Goal: Task Accomplishment & Management: Manage account settings

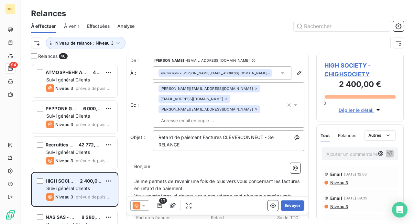
scroll to position [156, 82]
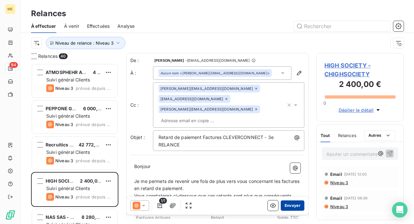
click at [289, 206] on button "Envoyer" at bounding box center [293, 206] width 24 height 10
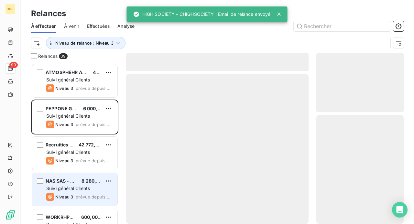
click at [75, 191] on div "Suivi général Clients" at bounding box center [79, 188] width 66 height 6
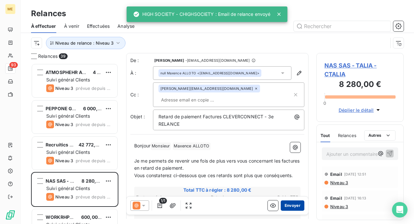
click at [283, 204] on button "Envoyer" at bounding box center [293, 206] width 24 height 10
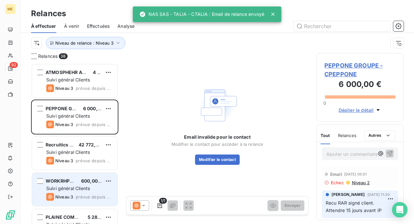
click at [77, 192] on div "WORKRHPRO 600,00 € Suivi général Clients Niveau 3 prévue depuis 4 jours" at bounding box center [74, 189] width 85 height 33
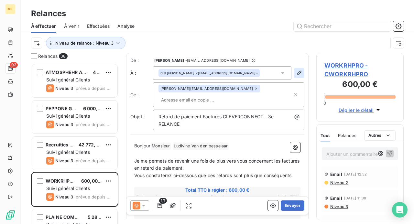
click at [296, 72] on icon "button" at bounding box center [299, 73] width 6 height 6
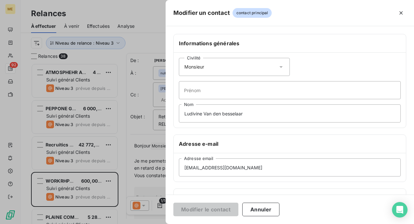
click at [280, 66] on icon at bounding box center [281, 67] width 3 height 2
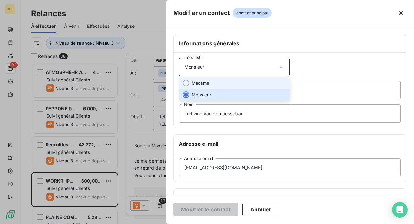
click at [262, 81] on li "Madame" at bounding box center [234, 83] width 111 height 12
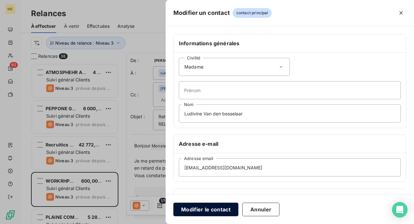
click at [215, 207] on button "Modifier le contact" at bounding box center [205, 210] width 65 height 14
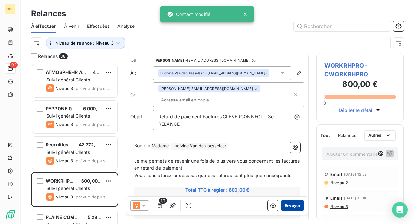
click at [287, 204] on button "Envoyer" at bounding box center [293, 206] width 24 height 10
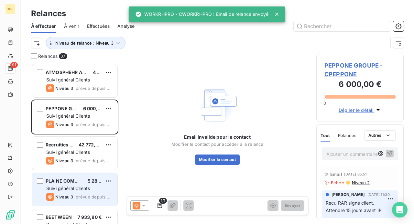
click at [73, 185] on div "PLAINE COMMUNE HABITAT 5 280,00 € Suivi général Clients Niveau 3 prévue depuis …" at bounding box center [74, 189] width 85 height 33
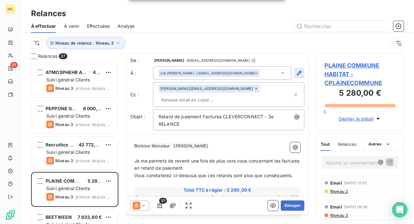
click at [297, 72] on icon "button" at bounding box center [299, 73] width 6 height 6
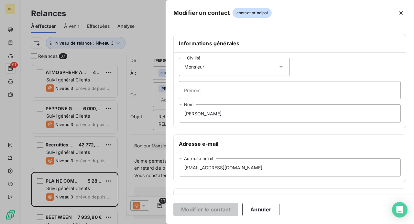
click at [281, 66] on icon at bounding box center [281, 67] width 6 height 6
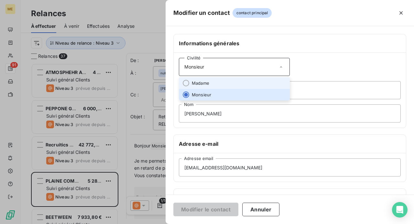
click at [263, 81] on li "Madame" at bounding box center [234, 83] width 111 height 12
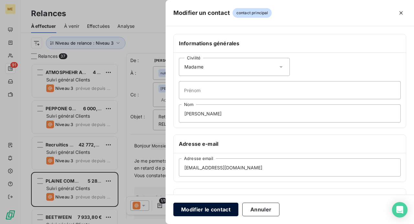
click at [205, 208] on button "Modifier le contact" at bounding box center [205, 210] width 65 height 14
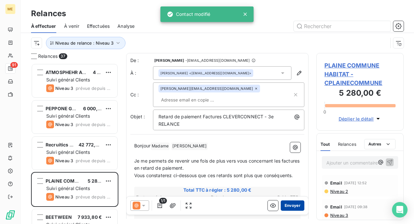
click at [288, 203] on button "Envoyer" at bounding box center [293, 206] width 24 height 10
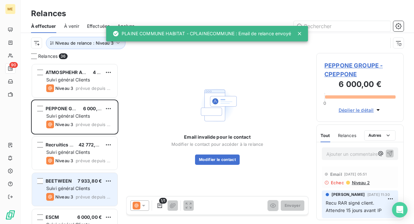
click at [94, 188] on div "Suivi général Clients" at bounding box center [79, 188] width 66 height 6
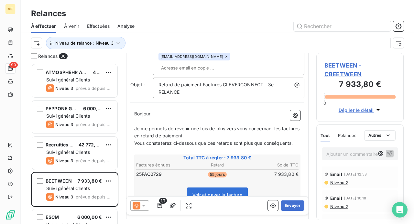
scroll to position [65, 0]
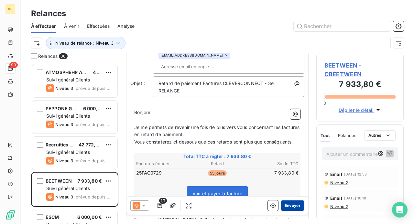
click at [289, 205] on button "Envoyer" at bounding box center [293, 206] width 24 height 10
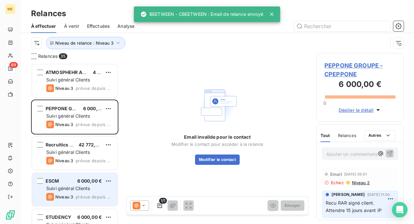
click at [84, 186] on span "Suivi général Clients" at bounding box center [68, 189] width 44 height 6
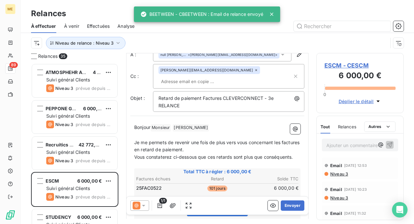
scroll to position [33, 0]
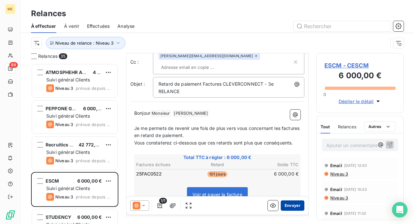
click at [285, 206] on button "Envoyer" at bounding box center [293, 206] width 24 height 10
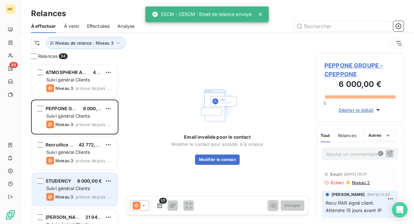
click at [92, 191] on div "Suivi général Clients" at bounding box center [79, 188] width 66 height 6
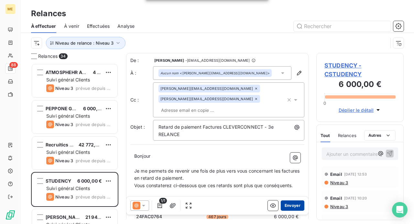
click at [285, 205] on button "Envoyer" at bounding box center [293, 206] width 24 height 10
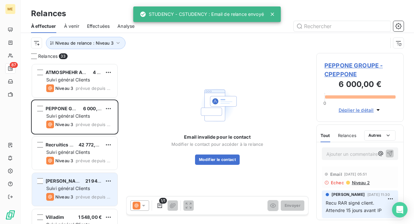
click at [92, 190] on div "Suivi général Clients" at bounding box center [79, 188] width 66 height 6
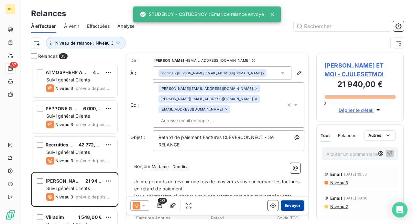
click at [291, 207] on button "Envoyer" at bounding box center [293, 206] width 24 height 10
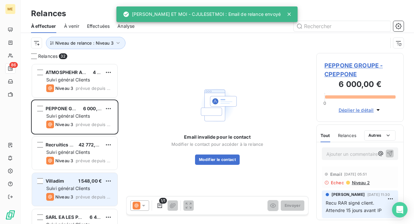
click at [89, 190] on span "Suivi général Clients" at bounding box center [68, 189] width 44 height 6
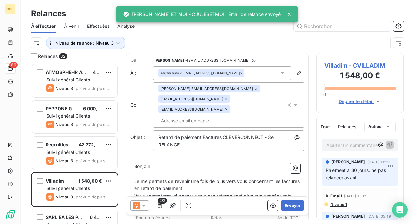
scroll to position [32, 0]
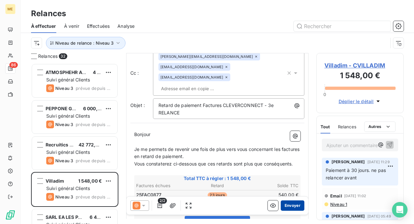
click at [285, 203] on button "Envoyer" at bounding box center [293, 206] width 24 height 10
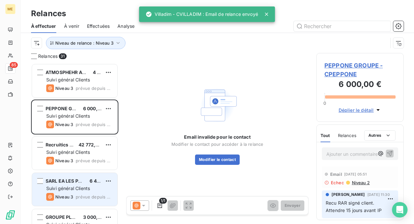
click at [92, 193] on div "SARL EA LES PAPILLONS DE JOURS 6 400,00 € Suivi général Clients Niveau 3 prévue…" at bounding box center [74, 189] width 85 height 33
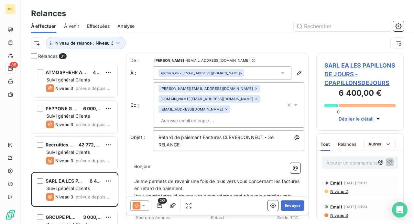
click at [225, 109] on icon at bounding box center [227, 109] width 4 height 4
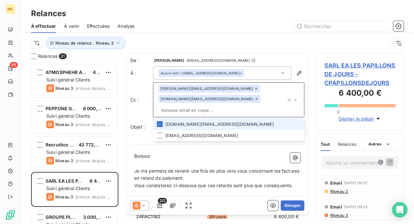
click at [255, 100] on icon at bounding box center [257, 99] width 4 height 4
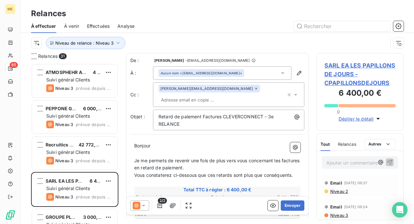
click at [172, 143] on p "Bonjour ﻿ ﻿ ﻿" at bounding box center [217, 145] width 166 height 7
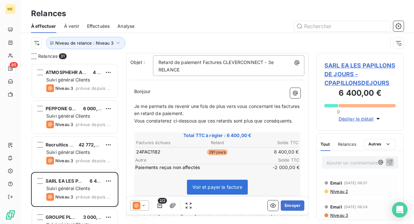
scroll to position [65, 0]
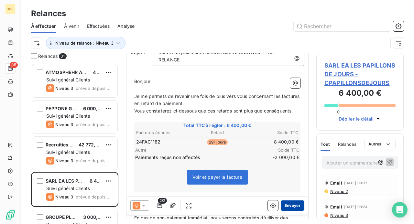
click at [289, 204] on button "Envoyer" at bounding box center [293, 206] width 24 height 10
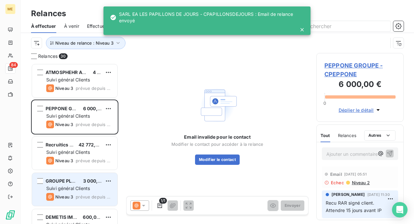
click at [86, 184] on div "3 000,00 €" at bounding box center [92, 181] width 19 height 6
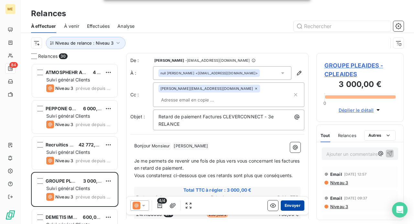
click at [287, 206] on button "Envoyer" at bounding box center [293, 206] width 24 height 10
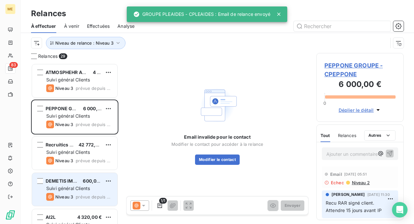
click at [61, 186] on span "Suivi général Clients" at bounding box center [68, 189] width 44 height 6
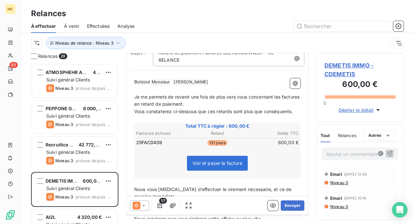
scroll to position [65, 0]
click at [282, 205] on button "Envoyer" at bounding box center [293, 206] width 24 height 10
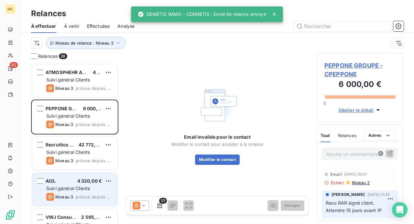
click at [92, 187] on div "Suivi général Clients" at bounding box center [79, 188] width 66 height 6
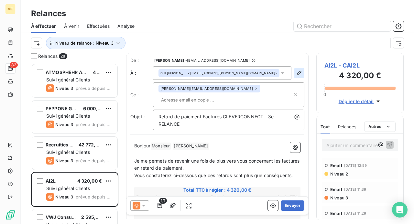
click at [297, 73] on icon "button" at bounding box center [299, 73] width 5 height 5
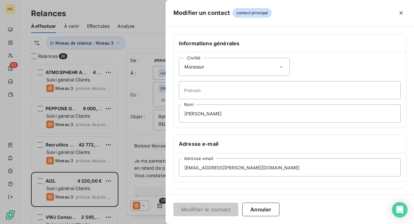
click at [278, 67] on icon at bounding box center [281, 67] width 6 height 6
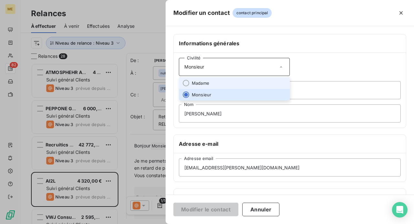
click at [256, 80] on li "Madame" at bounding box center [234, 83] width 111 height 12
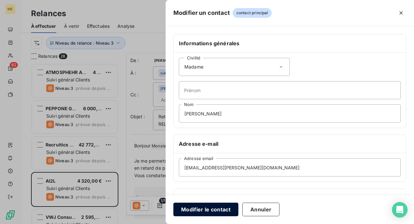
click at [209, 210] on button "Modifier le contact" at bounding box center [205, 210] width 65 height 14
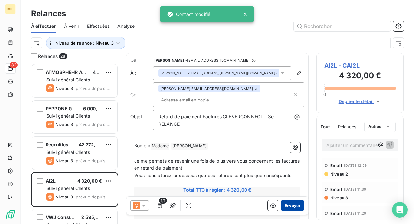
click at [289, 204] on button "Envoyer" at bounding box center [293, 206] width 24 height 10
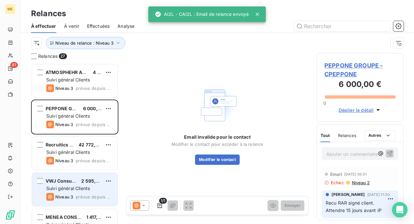
click at [74, 189] on span "Suivi général Clients" at bounding box center [68, 189] width 44 height 6
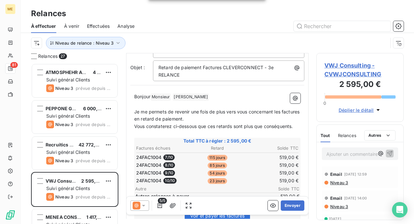
scroll to position [65, 0]
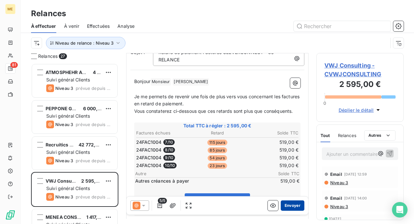
click at [289, 205] on button "Envoyer" at bounding box center [293, 206] width 24 height 10
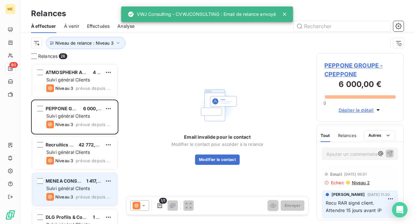
click at [91, 190] on div "Suivi général Clients" at bounding box center [79, 188] width 66 height 6
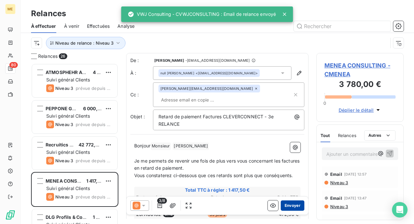
click at [283, 207] on button "Envoyer" at bounding box center [293, 206] width 24 height 10
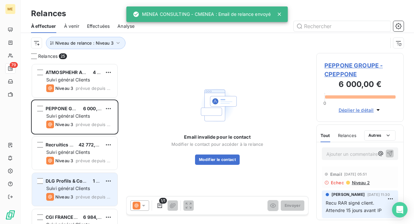
click at [83, 188] on span "Suivi général Clients" at bounding box center [68, 189] width 44 height 6
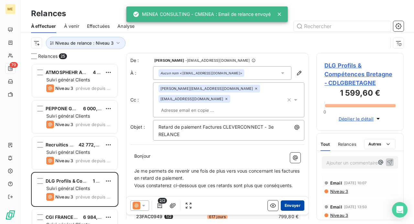
click at [285, 207] on button "Envoyer" at bounding box center [293, 206] width 24 height 10
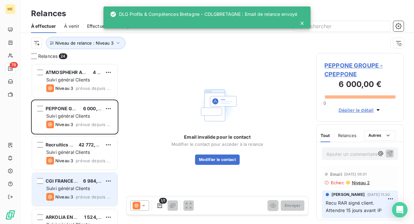
click at [78, 194] on span "prévue depuis 3 jours" at bounding box center [94, 196] width 37 height 5
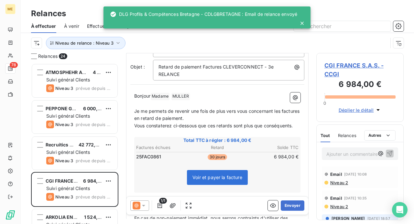
scroll to position [65, 0]
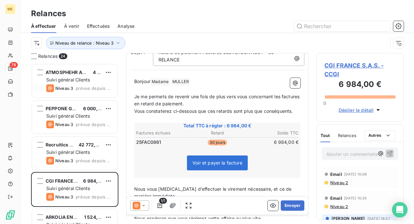
click at [143, 205] on icon at bounding box center [143, 206] width 3 height 2
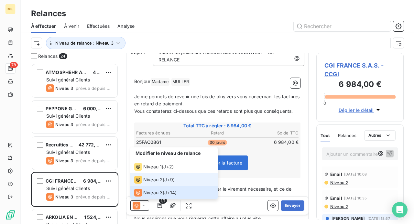
click at [161, 183] on span "Niveau 2" at bounding box center [152, 180] width 19 height 6
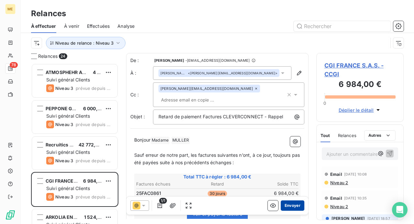
click at [288, 205] on button "Envoyer" at bounding box center [293, 206] width 24 height 10
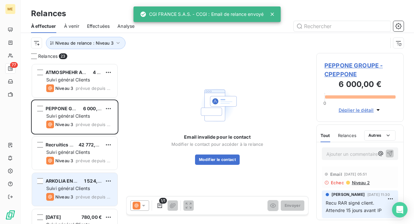
click at [92, 196] on span "prévue depuis 3 jours" at bounding box center [94, 196] width 37 height 5
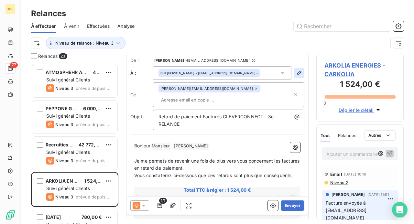
click at [296, 74] on icon "button" at bounding box center [299, 73] width 6 height 6
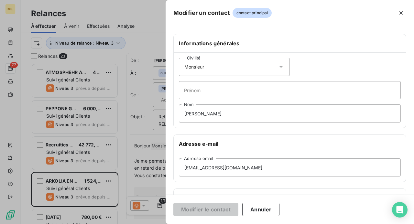
click at [280, 66] on icon at bounding box center [281, 67] width 3 height 2
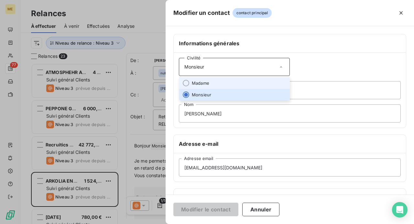
click at [270, 79] on li "Madame" at bounding box center [234, 83] width 111 height 12
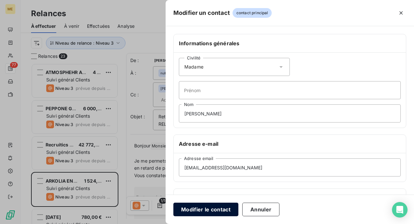
click at [210, 209] on button "Modifier le contact" at bounding box center [205, 210] width 65 height 14
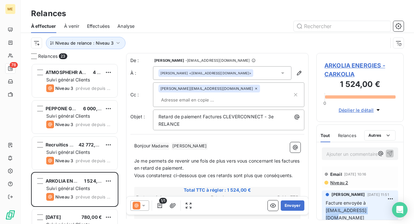
drag, startPoint x: 372, startPoint y: 209, endPoint x: 325, endPoint y: 213, distance: 47.0
click at [325, 213] on div "[PERSON_NAME] [DATE] 11:51 Facture envoyée à [EMAIL_ADDRESS][DOMAIN_NAME]" at bounding box center [360, 208] width 76 height 35
copy span "[EMAIL_ADDRESS][DOMAIN_NAME]"
click at [296, 74] on icon "button" at bounding box center [299, 73] width 6 height 6
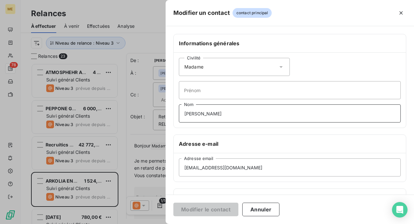
drag, startPoint x: 243, startPoint y: 114, endPoint x: 46, endPoint y: 112, distance: 197.1
click at [47, 224] on div "Modifier un contact contact principal Informations générales Civilité Madame Pr…" at bounding box center [207, 224] width 414 height 0
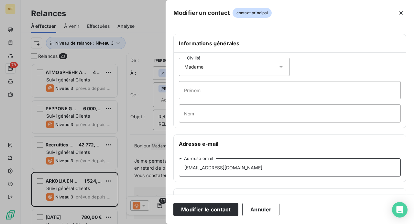
drag, startPoint x: 263, startPoint y: 166, endPoint x: 122, endPoint y: 161, distance: 141.2
click at [122, 224] on div "Modifier un contact contact principal Informations générales Civilité Madame Pr…" at bounding box center [207, 224] width 414 height 0
paste input "[EMAIL_ADDRESS][DOMAIN_NAME]"
type input "[EMAIL_ADDRESS][DOMAIN_NAME]"
click at [219, 209] on button "Modifier le contact" at bounding box center [205, 210] width 65 height 14
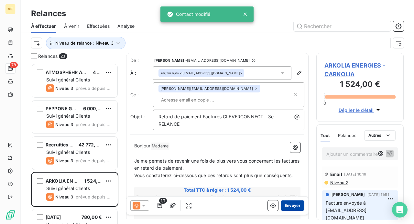
click at [284, 206] on button "Envoyer" at bounding box center [293, 206] width 24 height 10
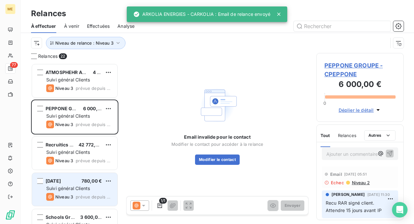
click at [87, 183] on span "780,00 €" at bounding box center [92, 181] width 20 height 6
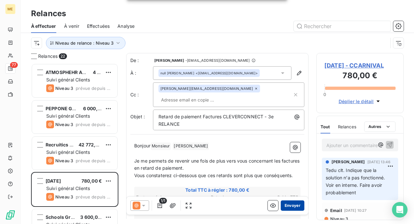
click at [285, 205] on button "Envoyer" at bounding box center [293, 206] width 24 height 10
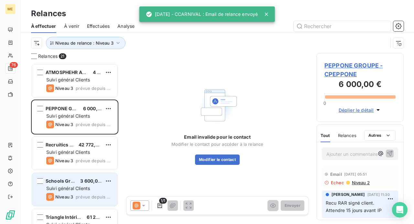
click at [87, 190] on span "Suivi général Clients" at bounding box center [68, 189] width 44 height 6
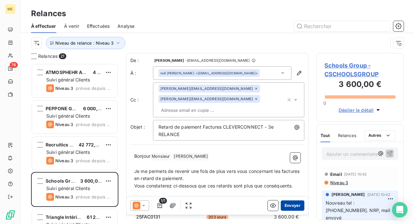
click at [291, 207] on button "Envoyer" at bounding box center [293, 206] width 24 height 10
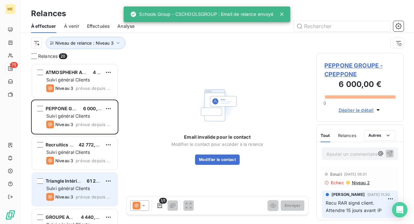
click at [87, 190] on span "Suivi général Clients" at bounding box center [68, 189] width 44 height 6
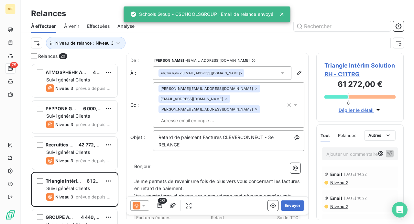
click at [144, 206] on icon at bounding box center [143, 206] width 6 height 6
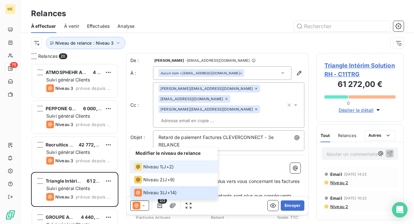
click at [173, 172] on li "Niveau 1 ( J+2 )" at bounding box center [173, 167] width 87 height 13
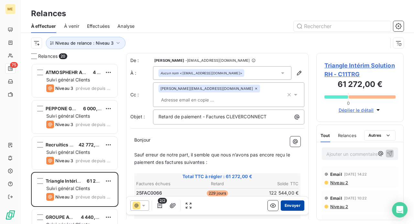
click at [291, 206] on button "Envoyer" at bounding box center [293, 206] width 24 height 10
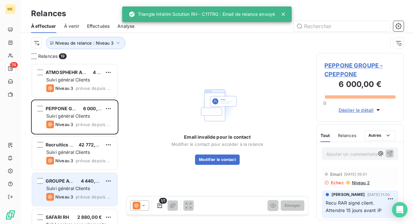
click at [65, 187] on span "Suivi général Clients" at bounding box center [68, 189] width 44 height 6
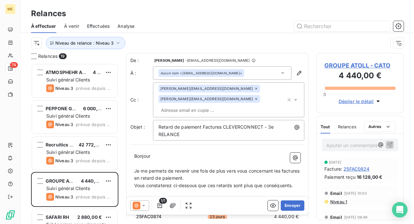
click at [142, 205] on icon at bounding box center [143, 206] width 3 height 2
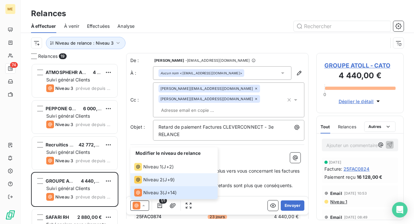
click at [164, 182] on div "Niveau 2 ( J+9 )" at bounding box center [154, 180] width 40 height 8
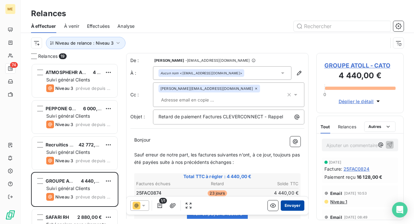
click at [289, 206] on button "Envoyer" at bounding box center [293, 206] width 24 height 10
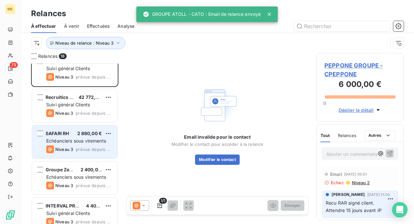
scroll to position [65, 0]
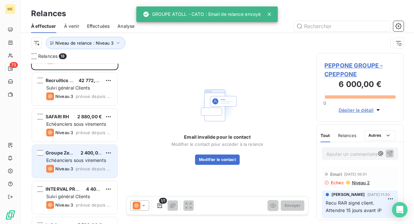
click at [90, 167] on span "prévue depuis 2 jours" at bounding box center [94, 168] width 37 height 5
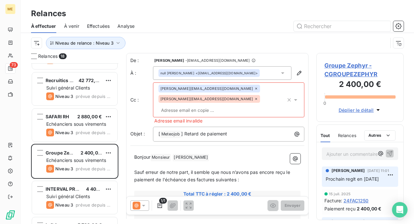
click at [142, 205] on icon at bounding box center [143, 206] width 6 height 6
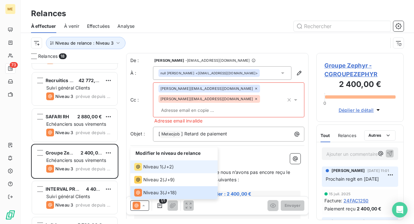
click at [161, 169] on span "Niveau 1" at bounding box center [152, 167] width 18 height 6
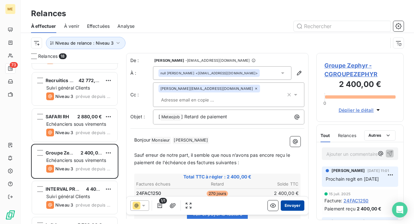
click at [284, 206] on button "Envoyer" at bounding box center [293, 206] width 24 height 10
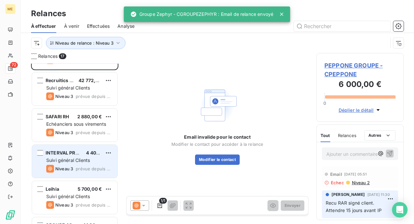
click at [89, 160] on span "Suivi général Clients" at bounding box center [68, 161] width 44 height 6
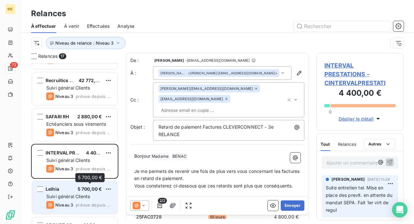
click at [94, 192] on div "Leihia 5 700,00 € Suivi général Clients Niveau 3 prévue depuis 2 jours" at bounding box center [74, 197] width 85 height 33
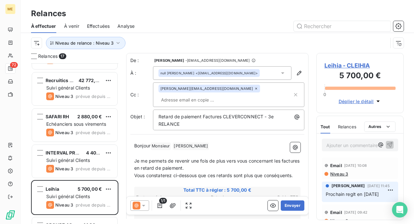
click at [143, 205] on icon at bounding box center [143, 206] width 3 height 2
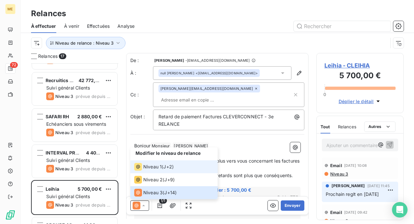
click at [161, 169] on span "Niveau 1" at bounding box center [152, 167] width 18 height 6
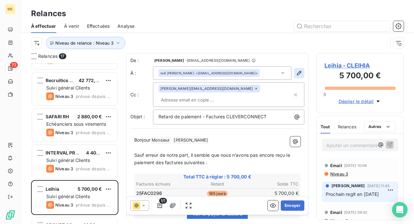
click at [297, 71] on icon "button" at bounding box center [299, 73] width 6 height 6
type input "[PERSON_NAME]"
type input "[EMAIL_ADDRESS][DOMAIN_NAME]"
type input "01 85 54 20 20"
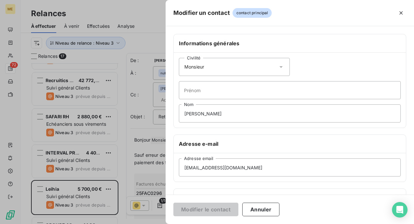
click at [278, 65] on icon at bounding box center [281, 67] width 6 height 6
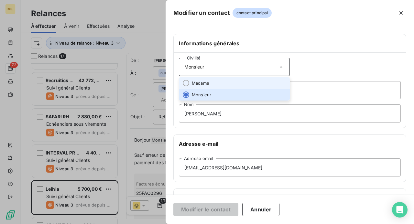
click at [257, 80] on li "Madame" at bounding box center [234, 83] width 111 height 12
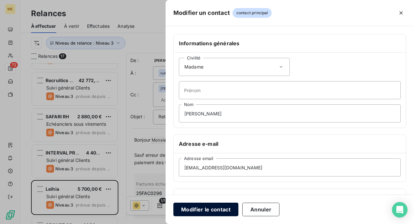
click at [199, 209] on button "Modifier le contact" at bounding box center [205, 210] width 65 height 14
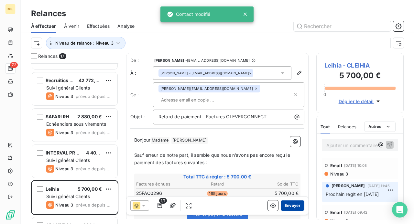
click at [290, 204] on button "Envoyer" at bounding box center [293, 206] width 24 height 10
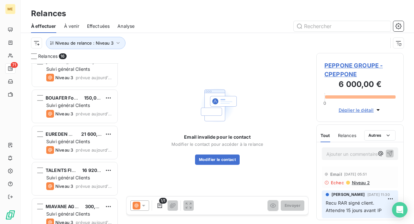
scroll to position [419, 0]
